Goal: Task Accomplishment & Management: Use online tool/utility

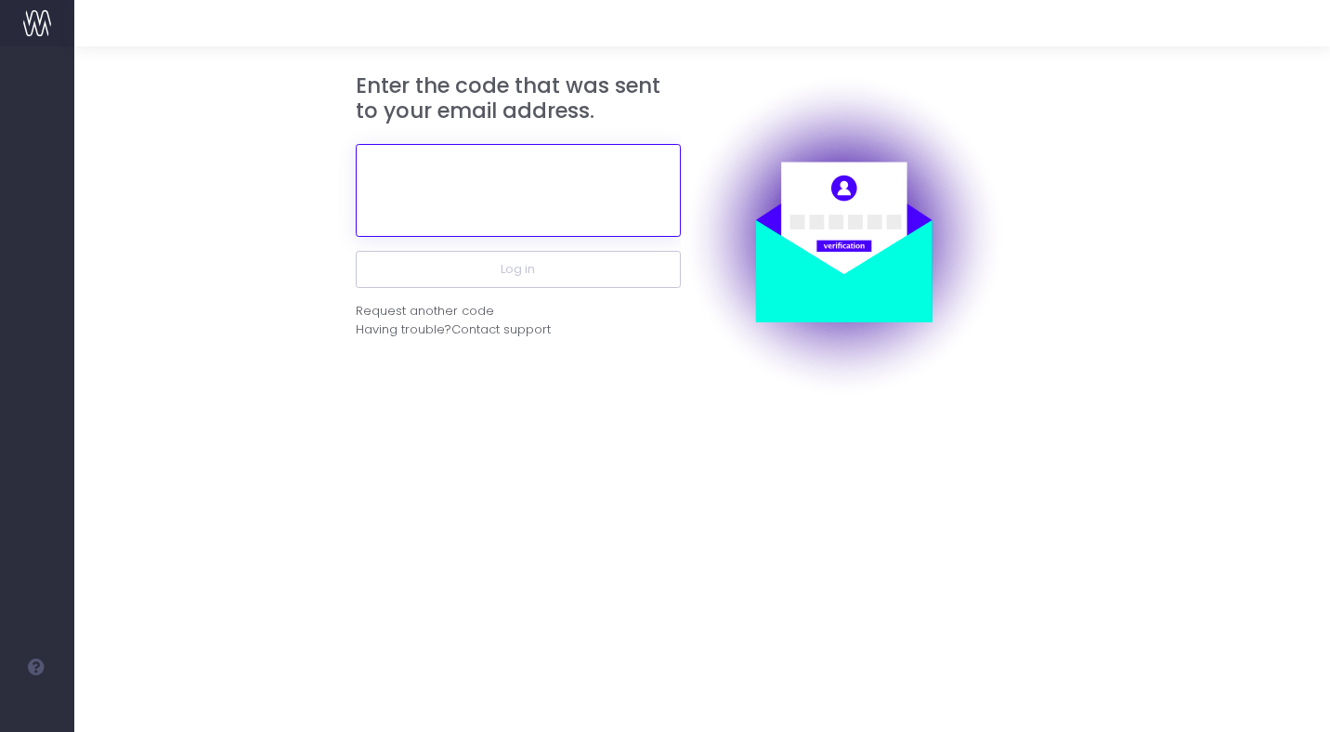
click at [628, 170] on input "text" at bounding box center [518, 190] width 325 height 93
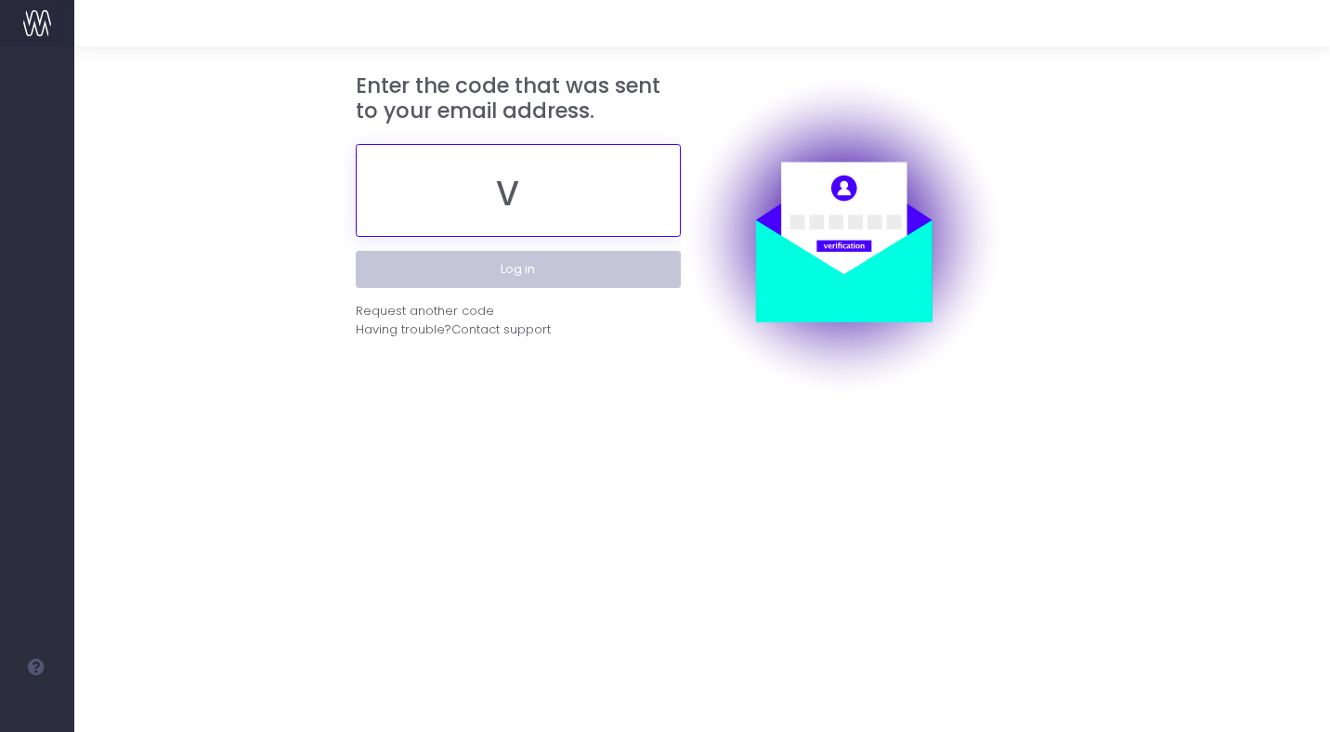
type input "v"
click at [601, 271] on button "Log in" at bounding box center [518, 269] width 325 height 37
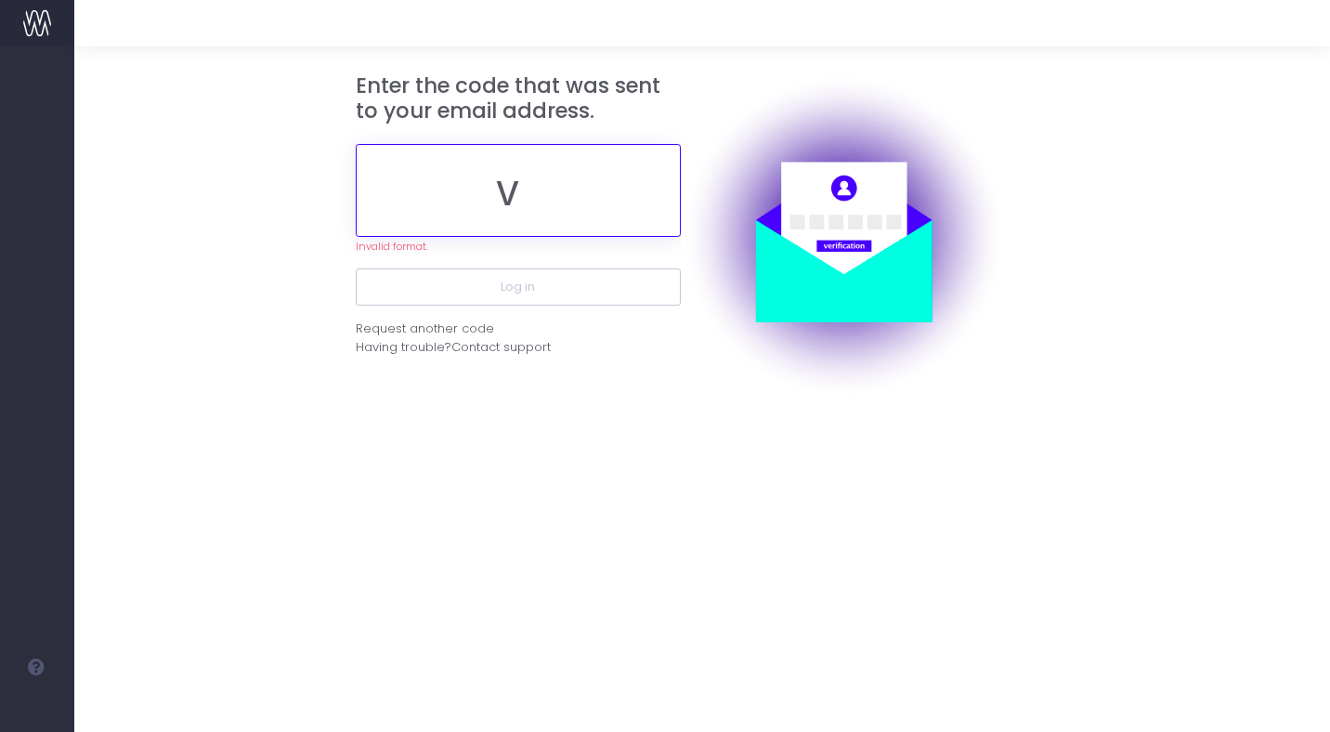
click at [577, 206] on input "v" at bounding box center [518, 190] width 325 height 93
paste input "915037"
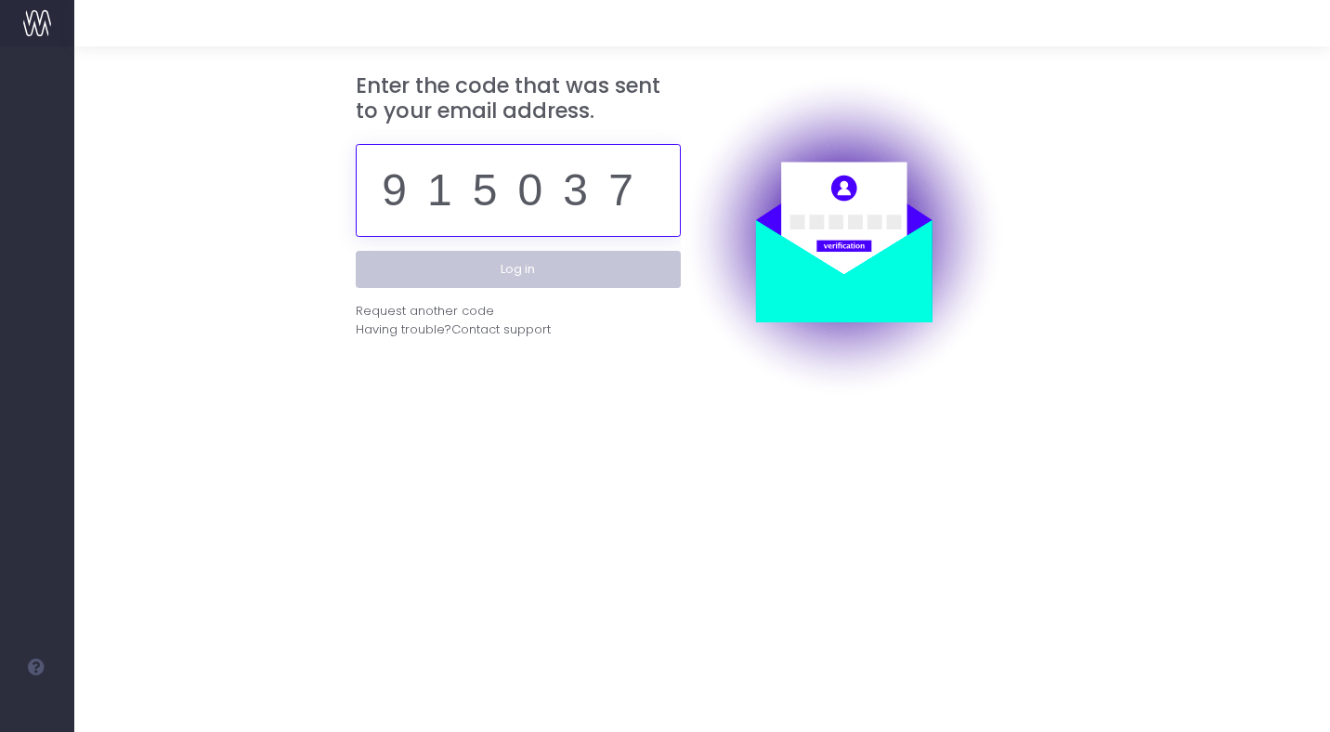
type input "915037"
click at [569, 268] on button "Log in" at bounding box center [518, 269] width 325 height 37
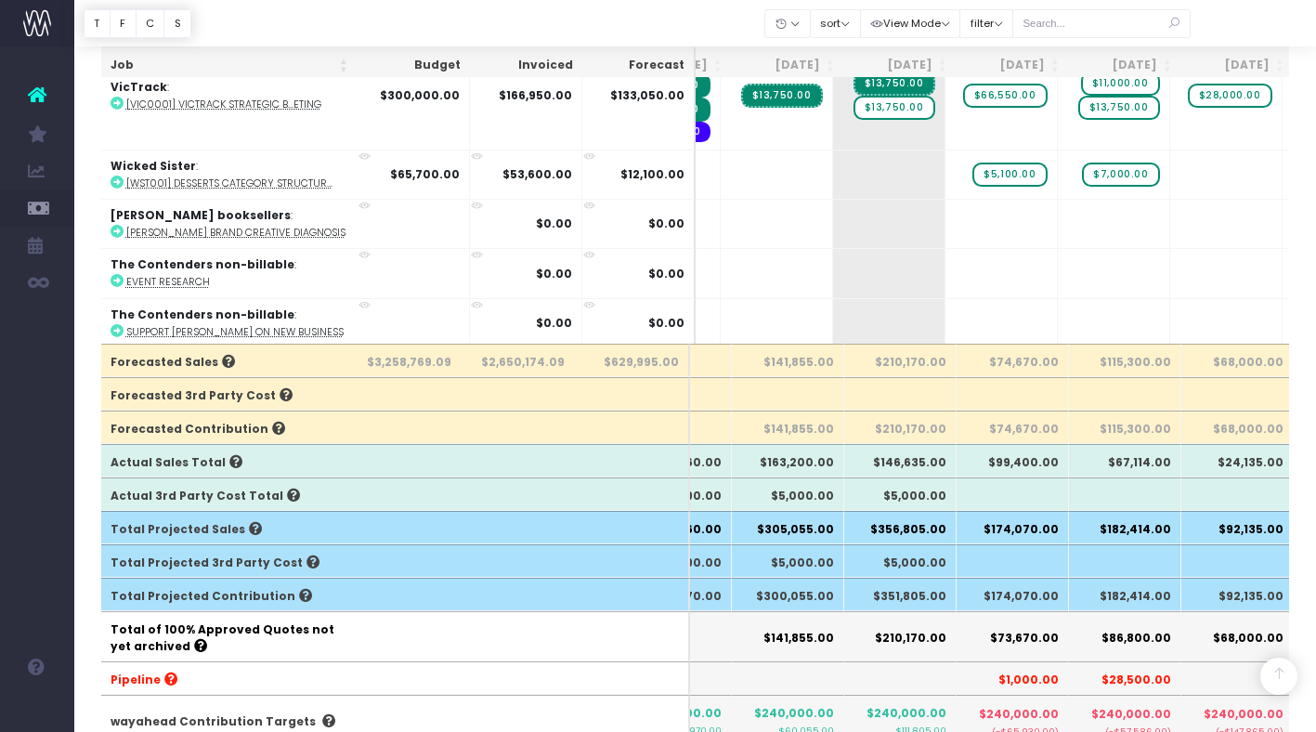
scroll to position [0, 256]
